Goal: Connect with others: Connect with others

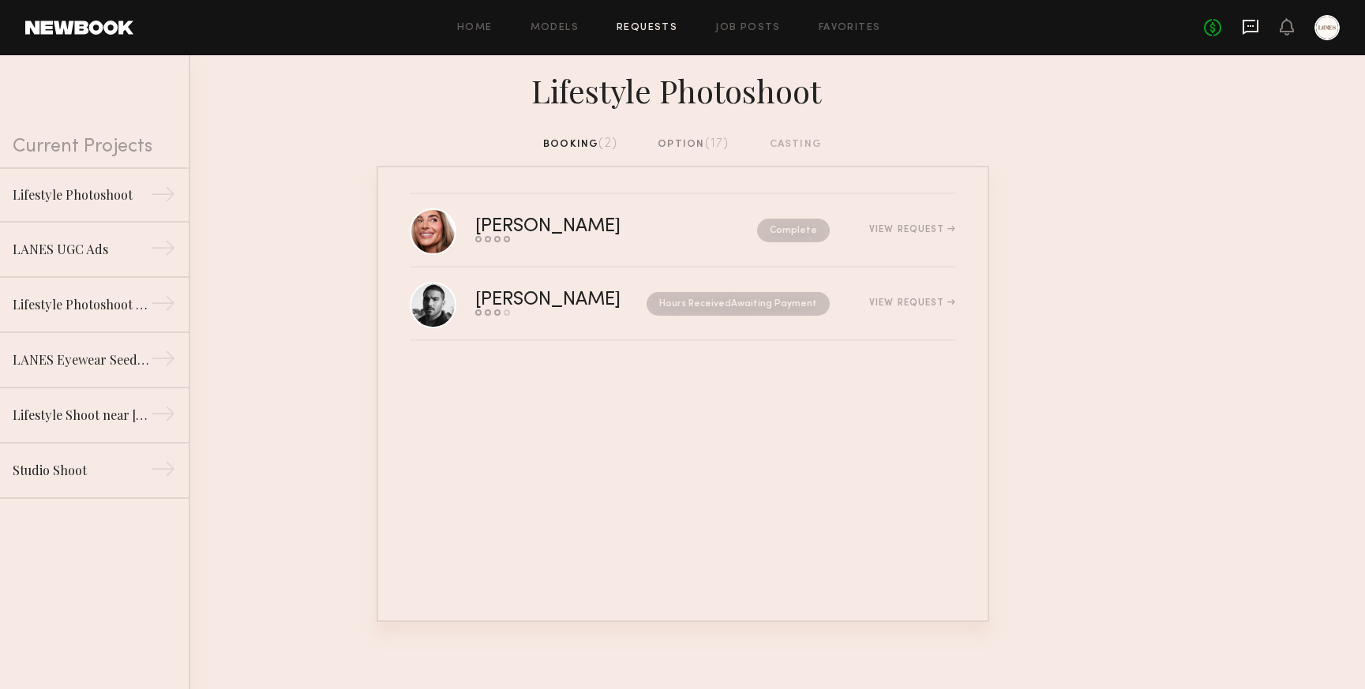
click at [1245, 21] on icon at bounding box center [1250, 26] width 17 height 17
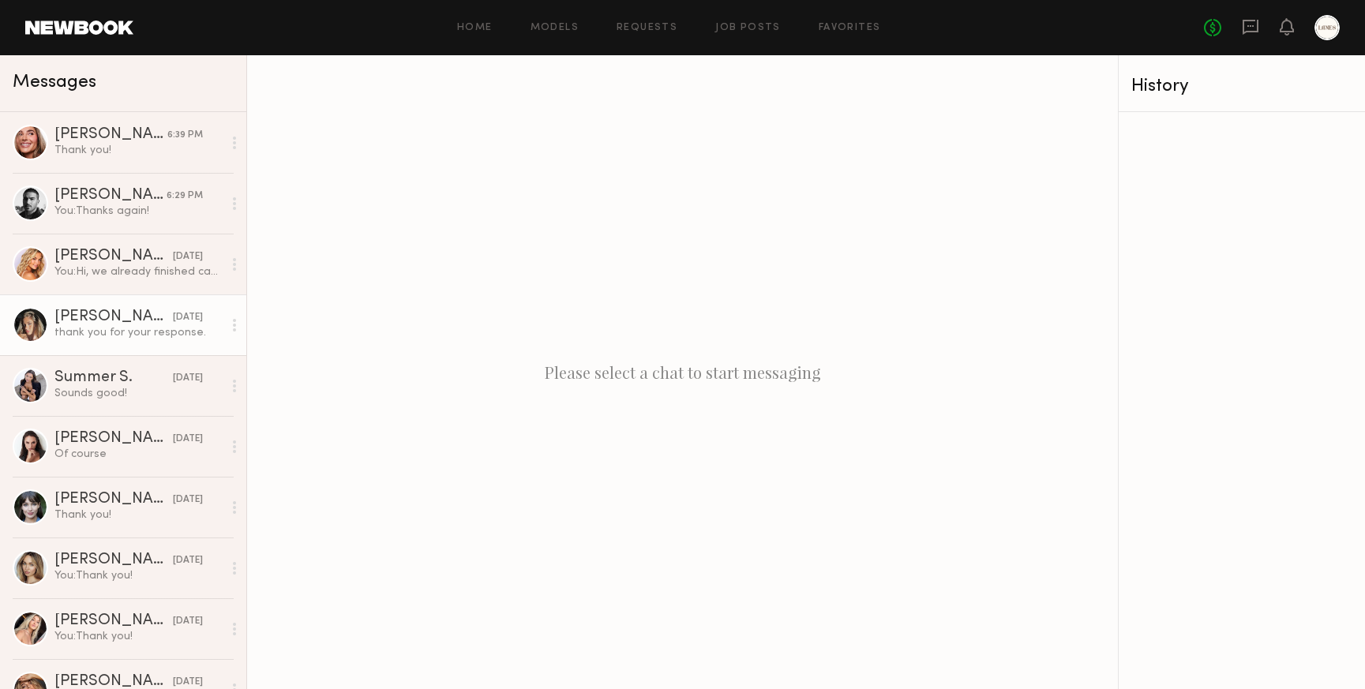
click at [119, 322] on div "Laetitia F." at bounding box center [113, 318] width 118 height 16
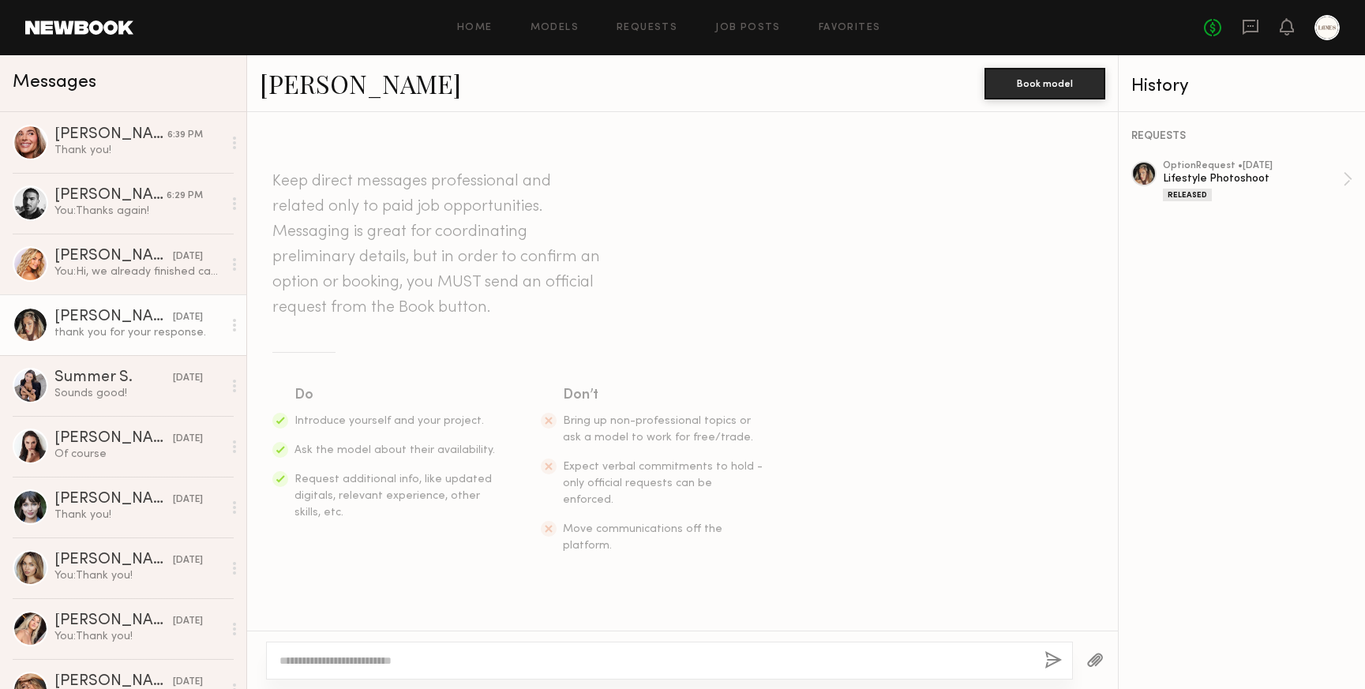
click at [303, 80] on link "Laetitia F." at bounding box center [360, 83] width 201 height 34
